Goal: Information Seeking & Learning: Learn about a topic

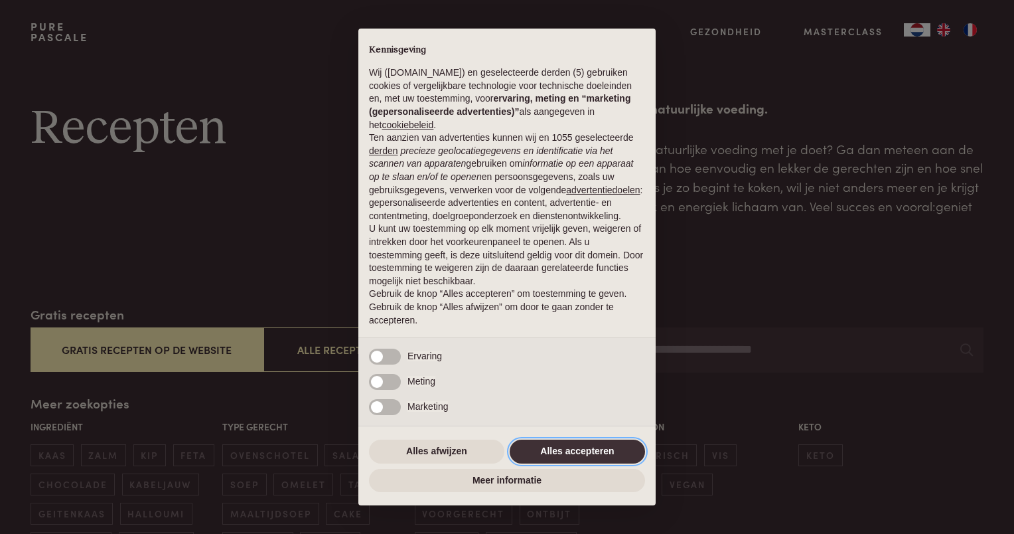
click at [630, 448] on button "Alles accepteren" at bounding box center [577, 452] width 135 height 24
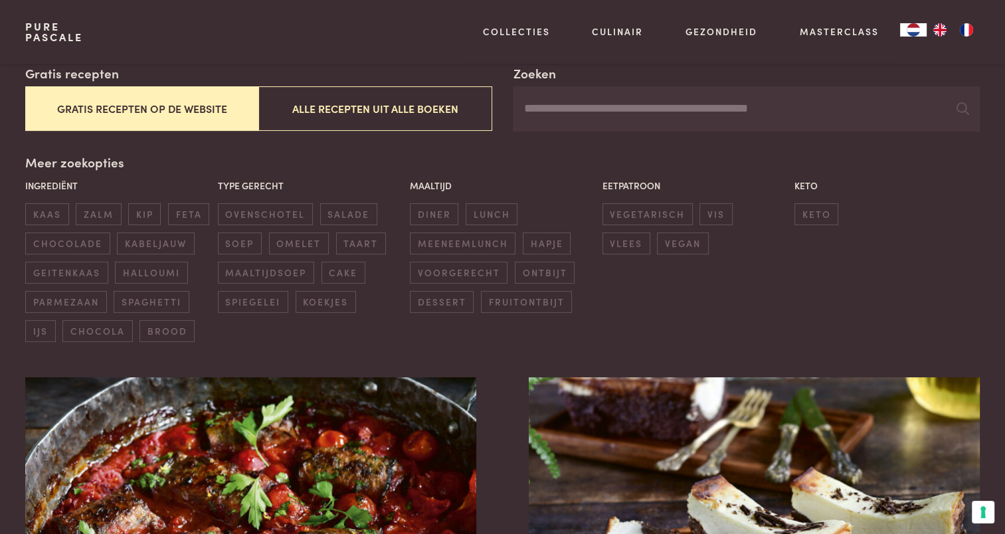
scroll to position [242, 0]
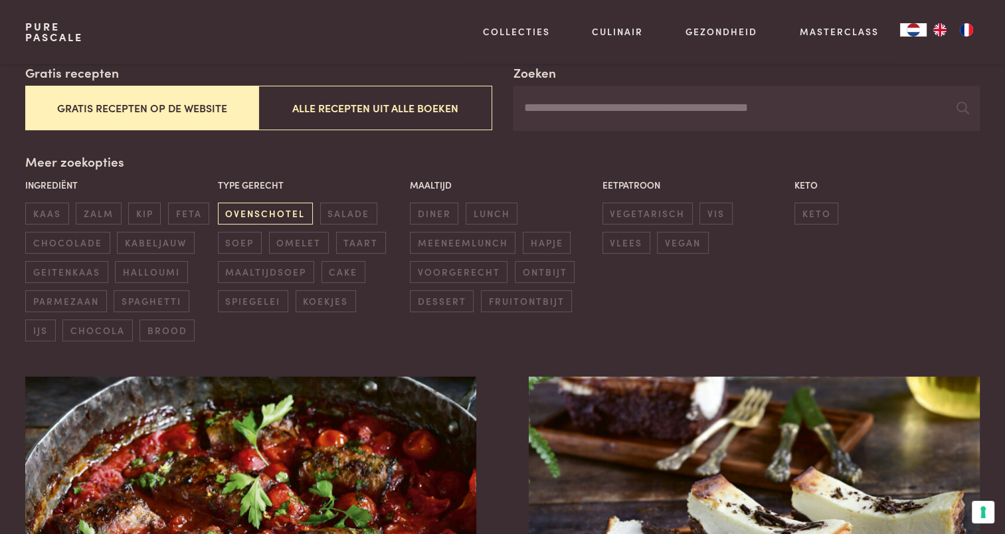
click at [292, 215] on span "ovenschotel" at bounding box center [265, 214] width 95 height 22
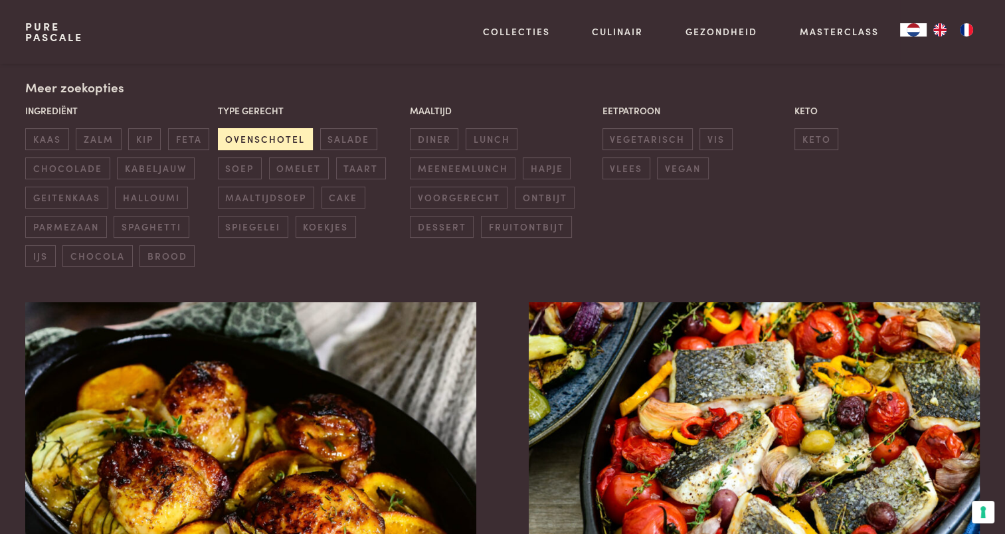
scroll to position [315, 0]
click at [446, 147] on span "diner" at bounding box center [434, 140] width 48 height 22
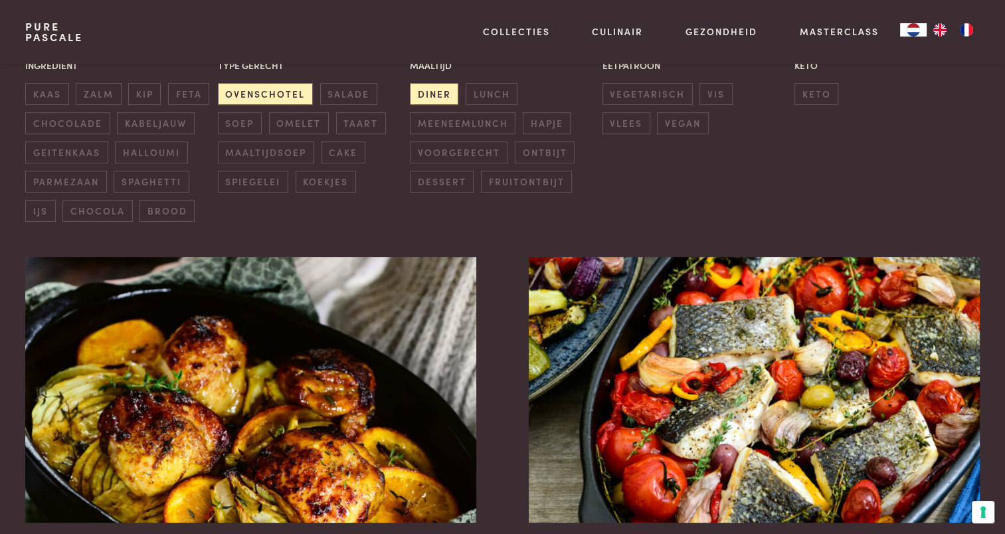
scroll to position [299, 0]
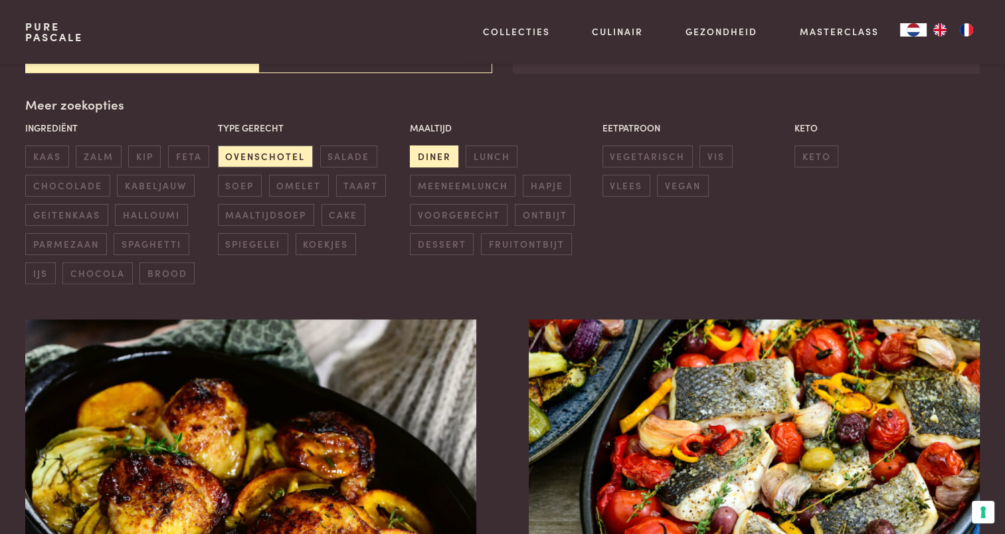
click at [450, 153] on span "diner" at bounding box center [434, 156] width 48 height 22
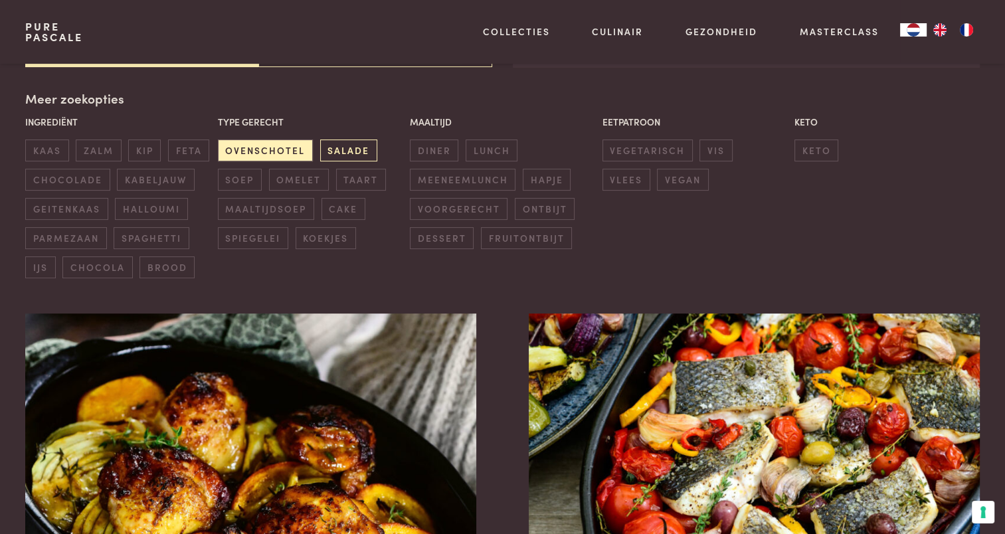
click at [363, 149] on span "salade" at bounding box center [348, 150] width 57 height 22
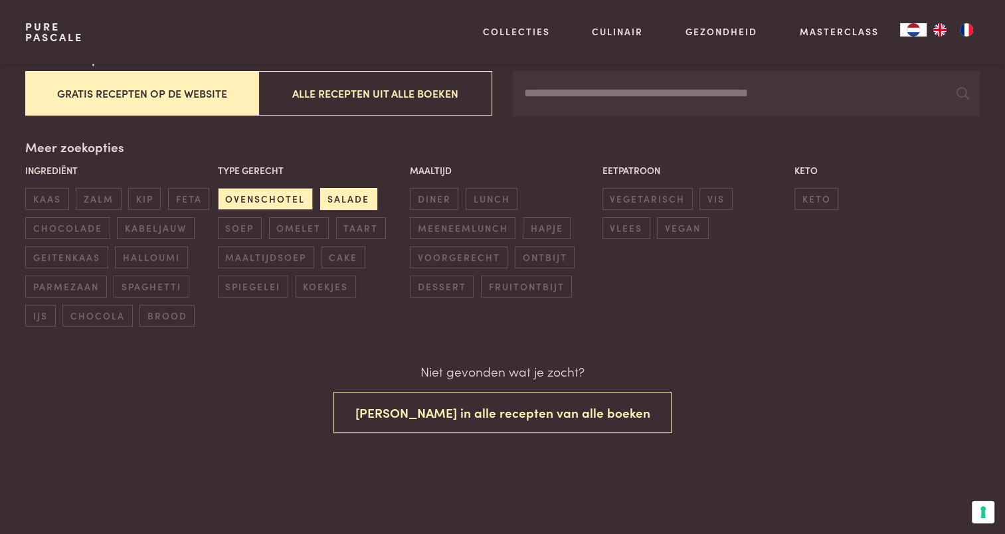
scroll to position [256, 0]
click at [300, 194] on span "ovenschotel" at bounding box center [265, 200] width 95 height 22
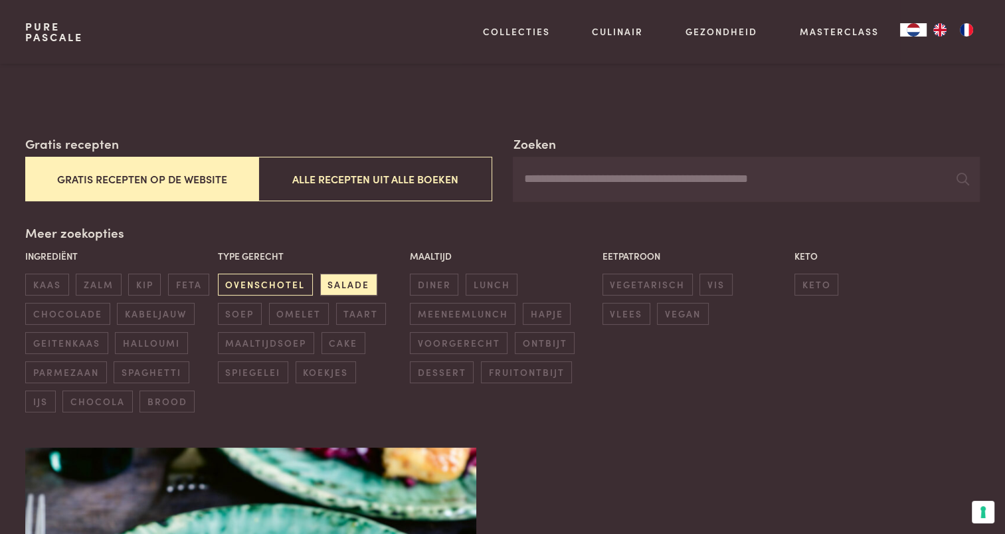
scroll to position [170, 0]
click at [240, 313] on span "soep" at bounding box center [240, 314] width 44 height 22
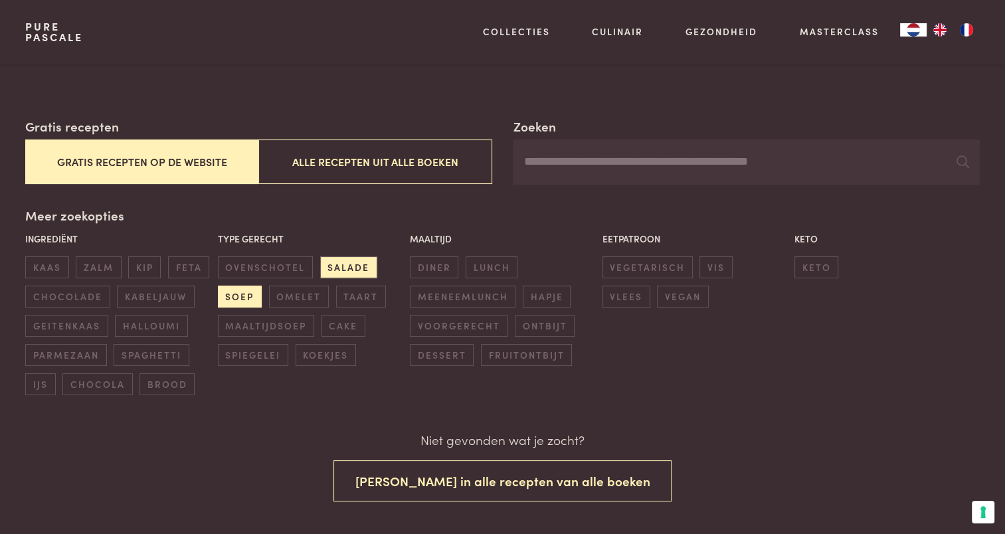
scroll to position [187, 0]
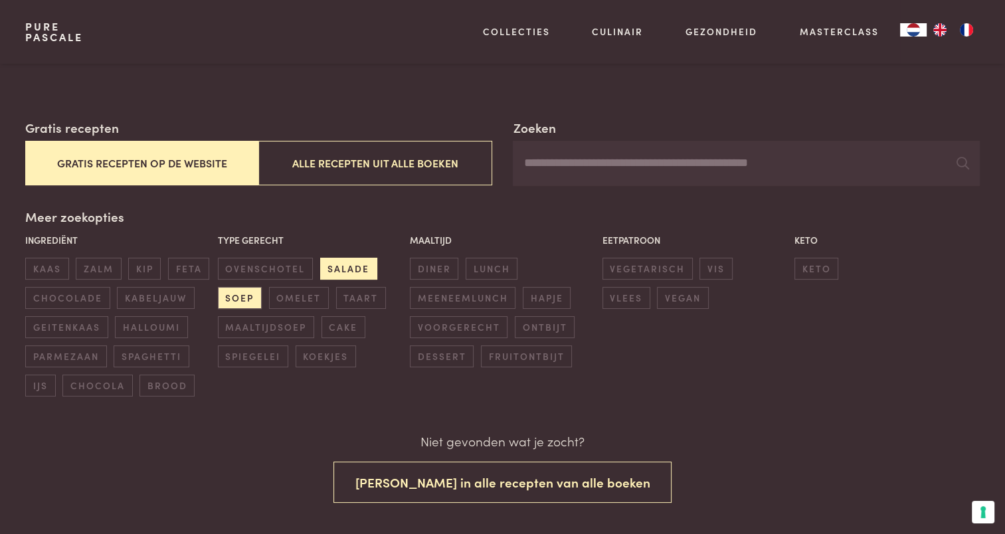
click at [335, 268] on span "salade" at bounding box center [348, 269] width 57 height 22
